Goal: Task Accomplishment & Management: Manage account settings

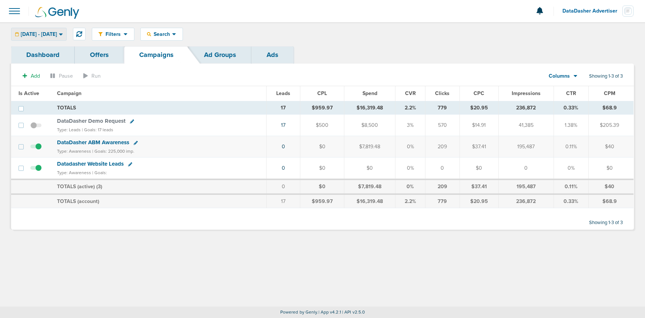
click at [55, 34] on span "[DATE] - [DATE]" at bounding box center [39, 34] width 36 height 5
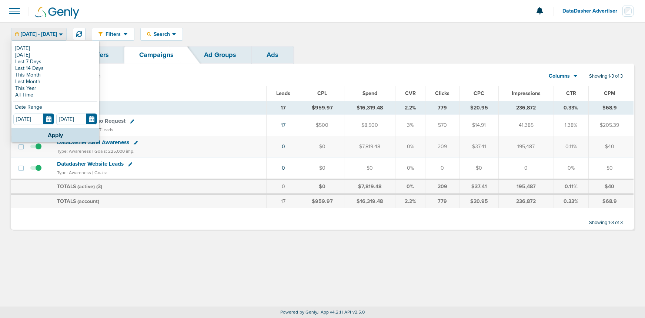
click at [55, 34] on span "[DATE] - [DATE]" at bounding box center [39, 34] width 36 height 5
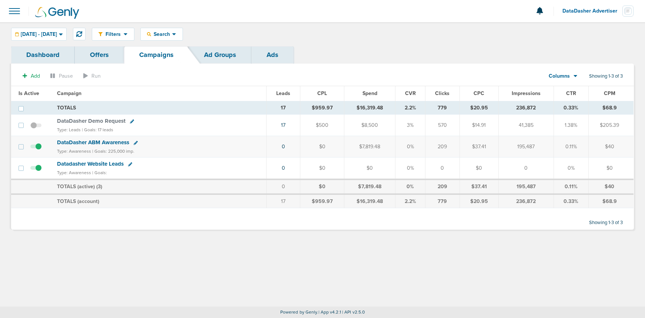
click at [113, 144] on span "DataDasher ABM Awareness" at bounding box center [93, 142] width 72 height 7
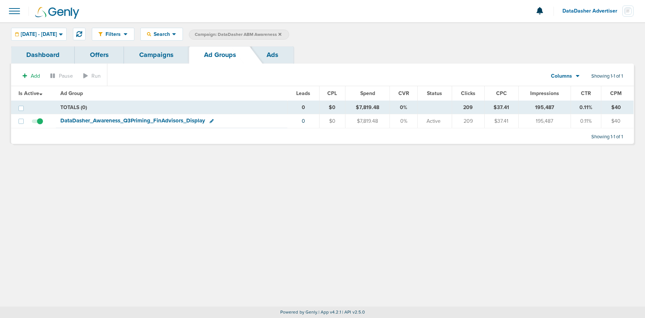
click at [124, 120] on span "DataDasher_ Awareness_ Q3Priming_ FinAdvisors_ Display" at bounding box center [132, 120] width 145 height 7
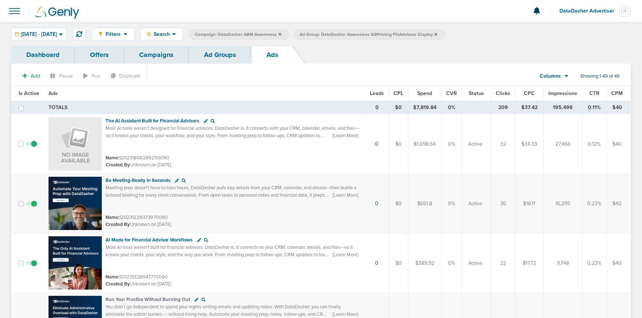
click at [594, 93] on span "CTR" at bounding box center [594, 93] width 10 height 6
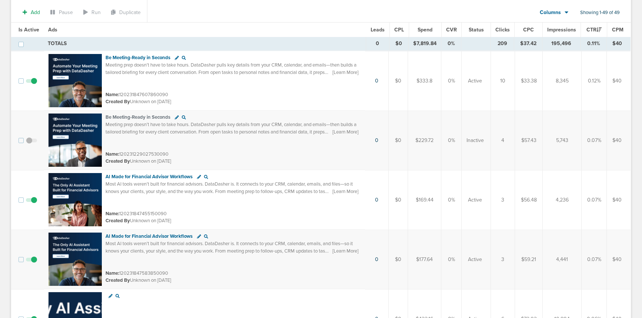
scroll to position [663, 0]
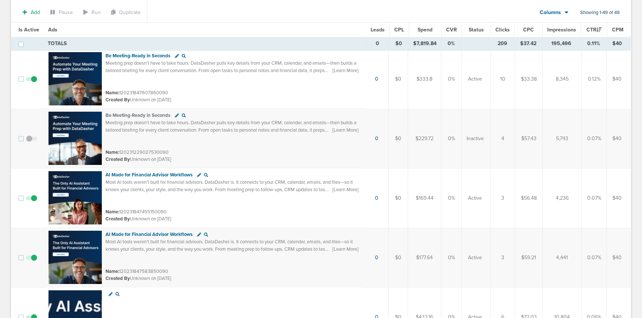
click at [34, 202] on span at bounding box center [31, 202] width 11 height 0
click at [31, 200] on input "checkbox" at bounding box center [31, 200] width 0 height 0
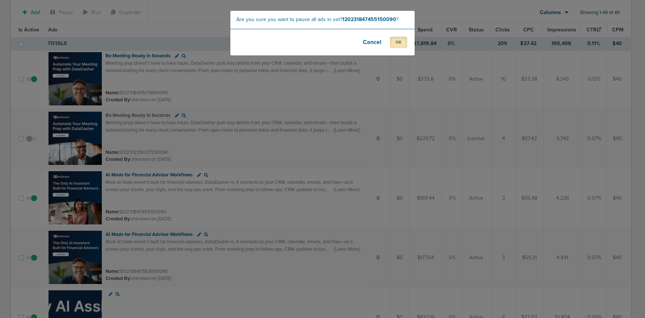
drag, startPoint x: 405, startPoint y: 43, endPoint x: 392, endPoint y: 79, distance: 38.3
click at [405, 43] on button "OK" at bounding box center [398, 42] width 17 height 11
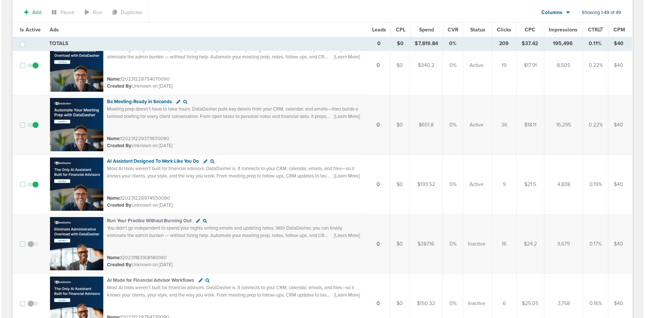
scroll to position [0, 0]
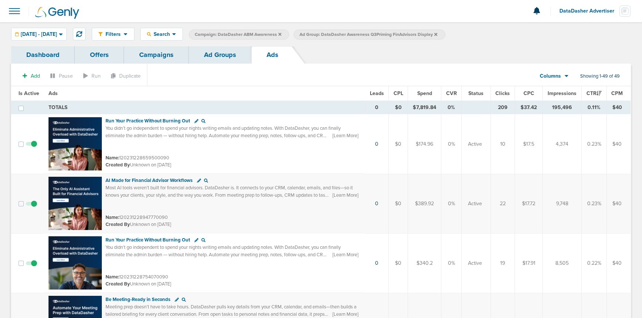
drag, startPoint x: 161, startPoint y: 56, endPoint x: 162, endPoint y: 61, distance: 4.9
click at [161, 56] on link "Campaigns" at bounding box center [156, 54] width 65 height 17
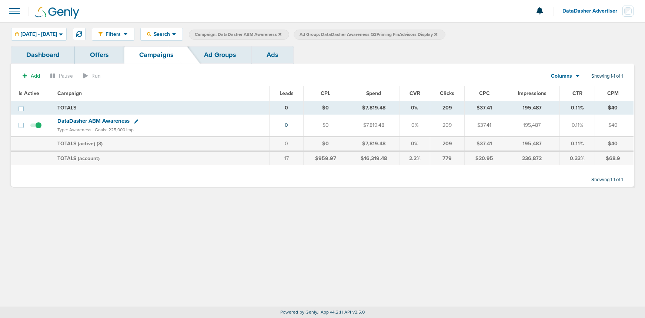
click at [437, 34] on icon at bounding box center [435, 34] width 3 height 3
click at [281, 34] on icon at bounding box center [279, 34] width 3 height 3
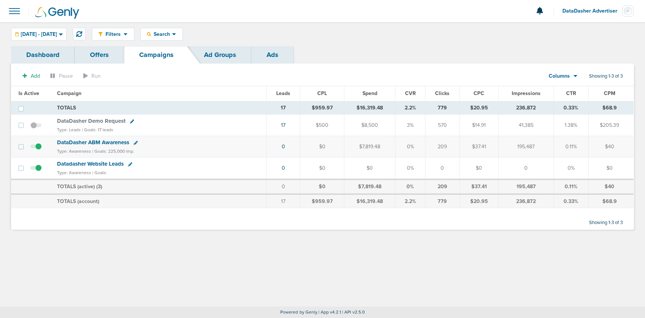
click at [593, 13] on span "DataDasher Advertiser" at bounding box center [592, 11] width 60 height 5
click at [568, 30] on link "Sign Out" at bounding box center [597, 31] width 74 height 9
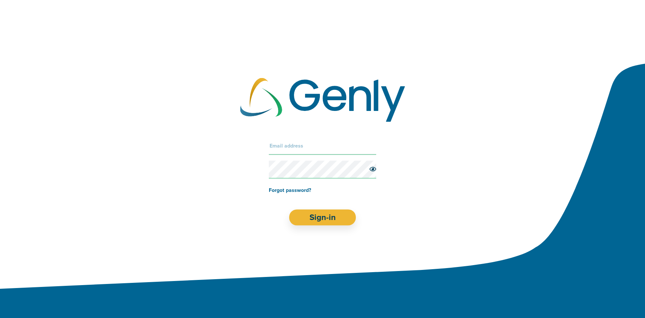
drag, startPoint x: 289, startPoint y: 144, endPoint x: 295, endPoint y: 160, distance: 16.6
click at [289, 145] on input "text" at bounding box center [322, 146] width 107 height 18
type input "[PERSON_NAME][EMAIL_ADDRESS][DOMAIN_NAME]"
click at [302, 221] on button "Sign-in" at bounding box center [322, 218] width 67 height 16
